Goal: Task Accomplishment & Management: Complete application form

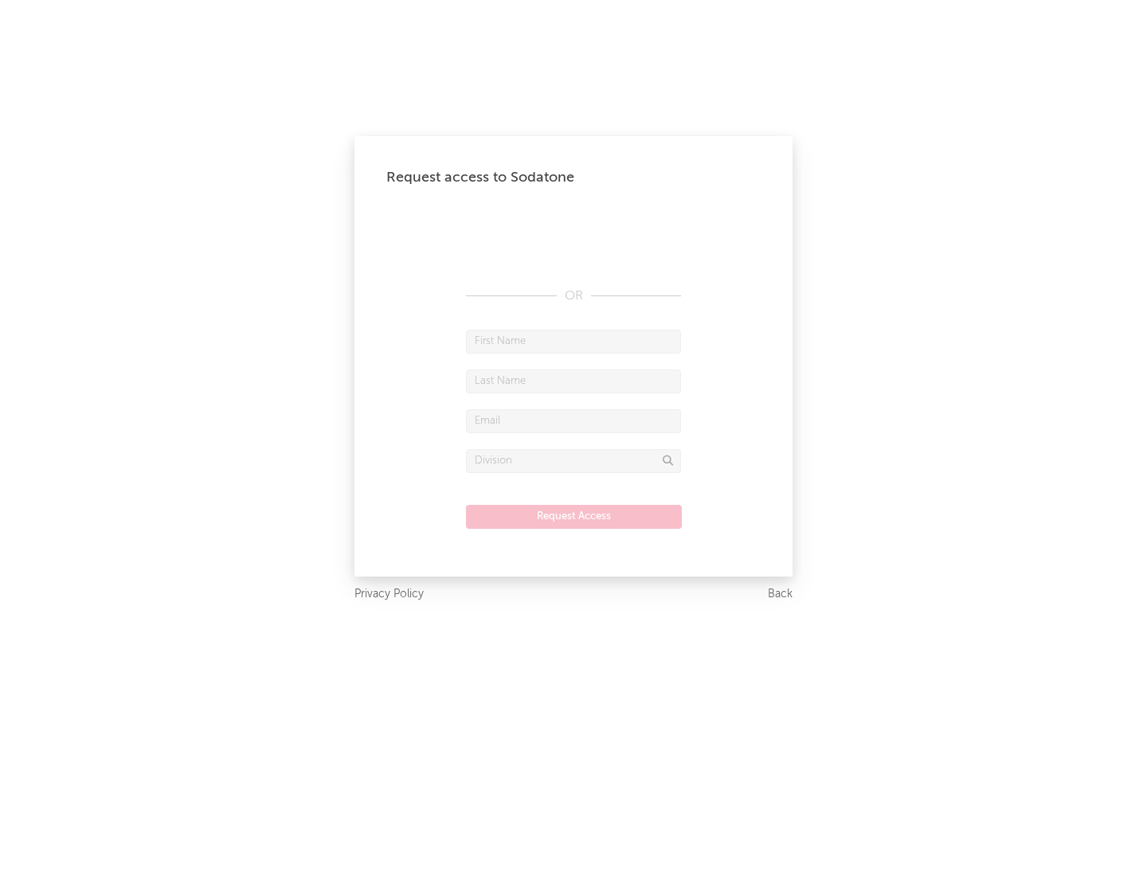
click at [574, 341] on input "text" at bounding box center [573, 342] width 215 height 24
type input "[PERSON_NAME]"
click at [574, 381] on input "text" at bounding box center [573, 382] width 215 height 24
type input "[PERSON_NAME]"
click at [574, 421] on input "text" at bounding box center [573, 422] width 215 height 24
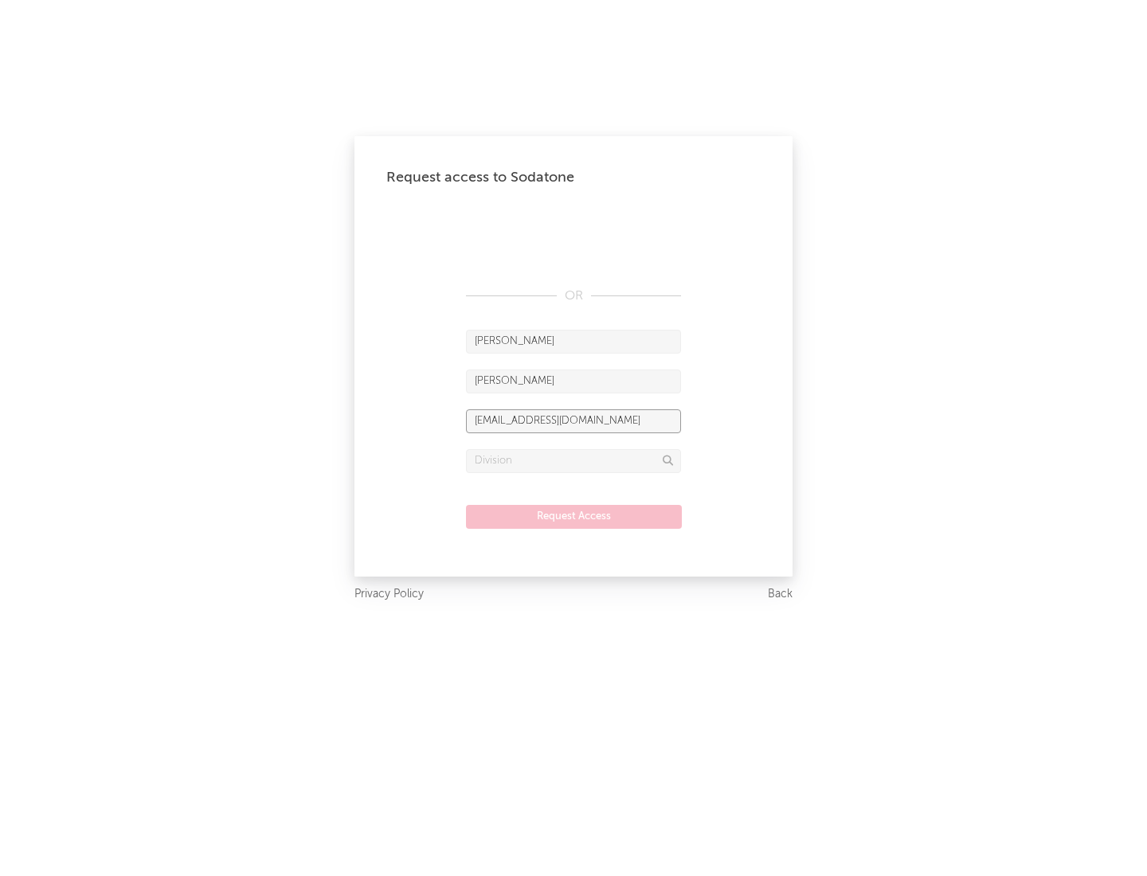
type input "[EMAIL_ADDRESS][DOMAIN_NAME]"
click at [574, 461] on input "text" at bounding box center [573, 461] width 215 height 24
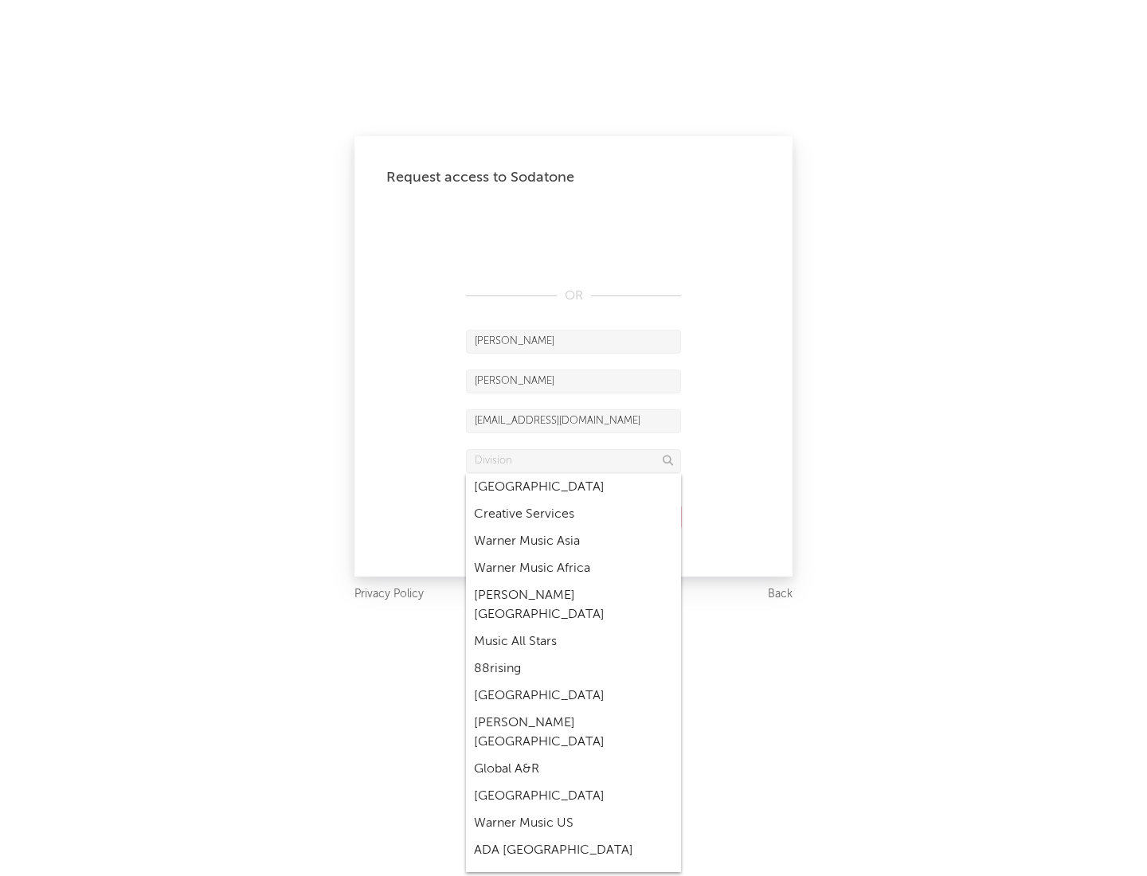
click at [574, 629] on div "Music All Stars" at bounding box center [573, 642] width 215 height 27
type input "Music All Stars"
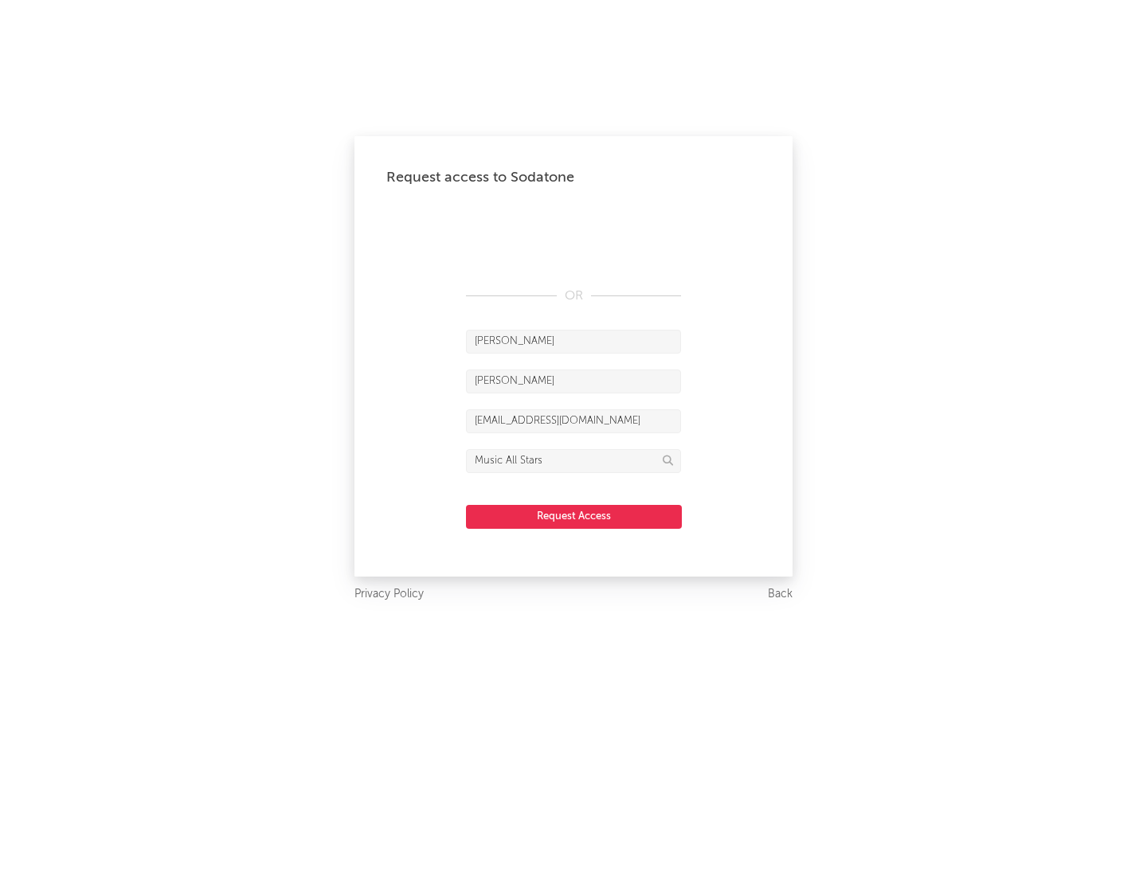
click at [574, 516] on button "Request Access" at bounding box center [574, 517] width 216 height 24
